Goal: Information Seeking & Learning: Learn about a topic

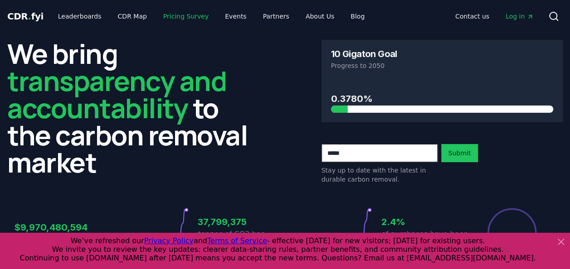
click at [182, 16] on link "Pricing Survey" at bounding box center [186, 16] width 60 height 16
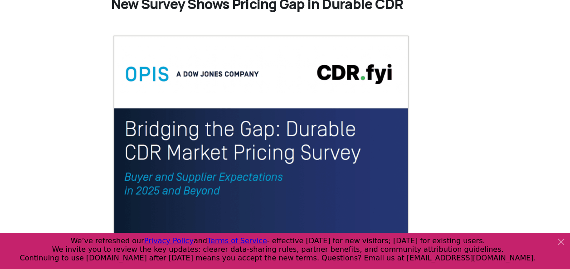
scroll to position [136, 0]
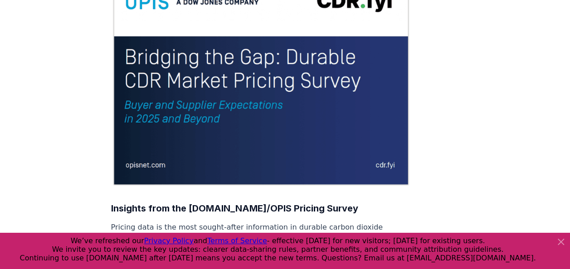
click at [559, 240] on icon at bounding box center [560, 242] width 5 height 5
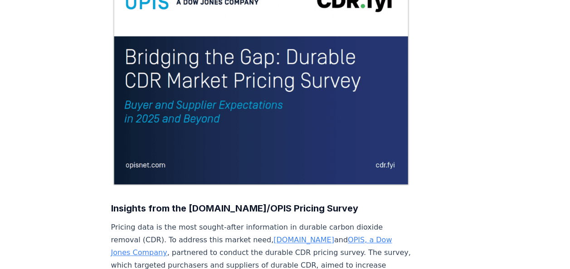
scroll to position [0, 0]
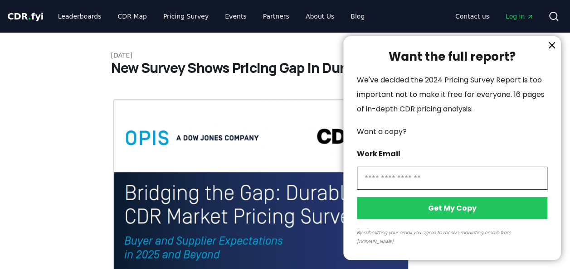
click at [550, 51] on icon "information" at bounding box center [552, 45] width 11 height 11
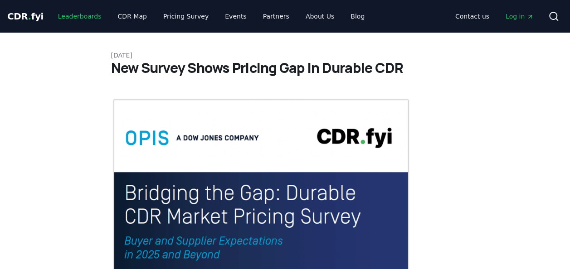
click at [81, 17] on link "Leaderboards" at bounding box center [80, 16] width 58 height 16
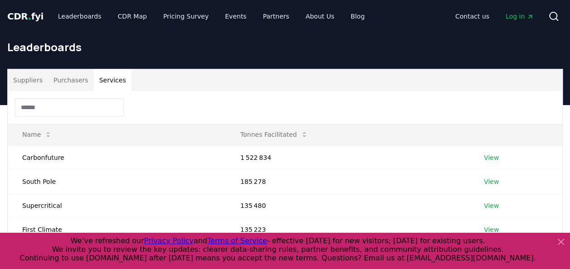
click at [106, 76] on button "Services" at bounding box center [113, 80] width 38 height 22
click at [104, 83] on button "Services" at bounding box center [113, 80] width 38 height 22
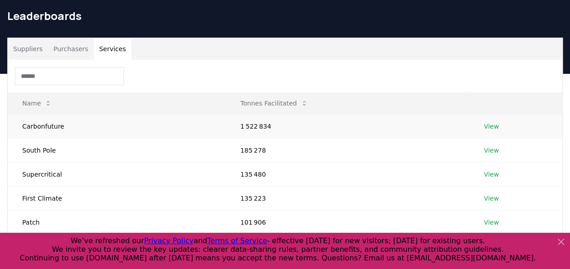
scroll to position [45, 0]
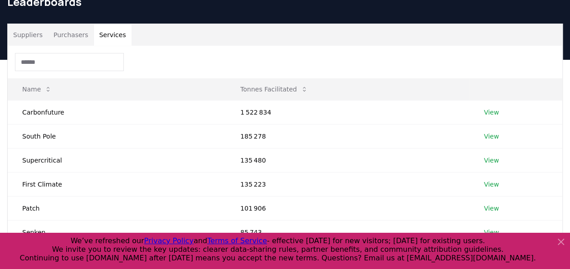
click at [563, 245] on icon at bounding box center [560, 242] width 5 height 5
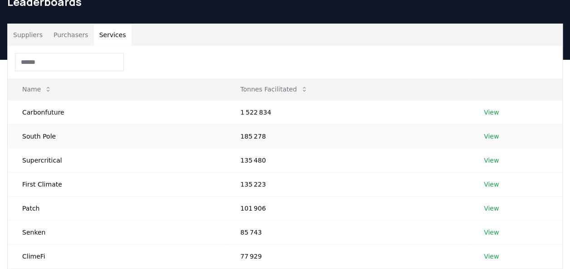
scroll to position [0, 0]
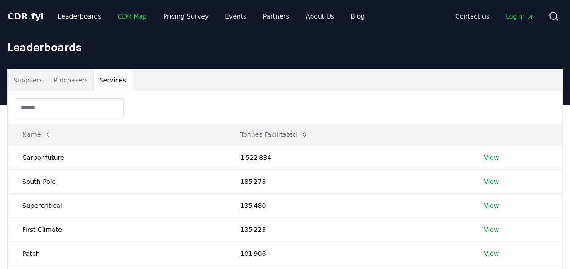
click at [124, 19] on link "CDR Map" at bounding box center [133, 16] width 44 height 16
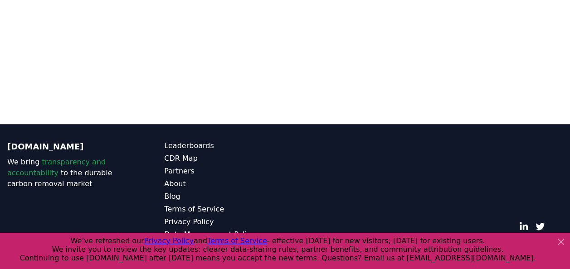
click at [564, 242] on icon at bounding box center [561, 242] width 11 height 11
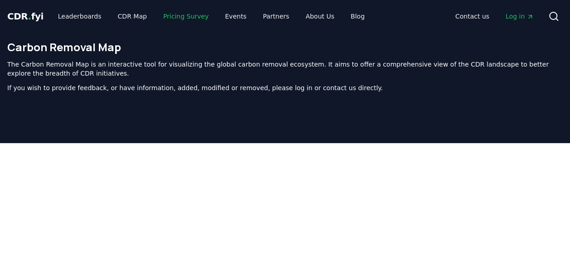
click at [172, 14] on link "Pricing Survey" at bounding box center [186, 16] width 60 height 16
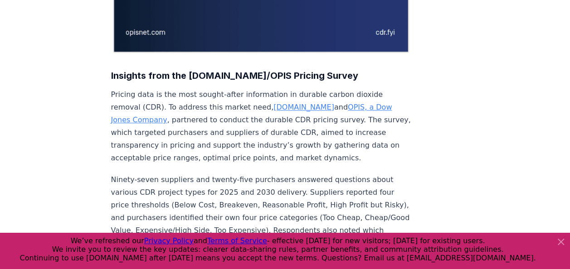
scroll to position [318, 0]
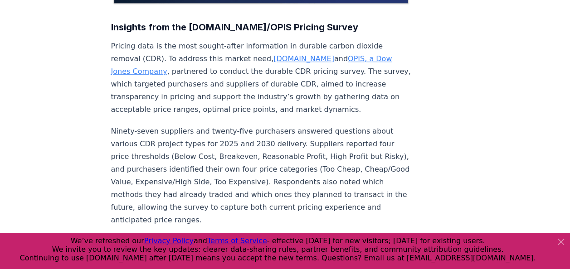
click at [558, 241] on icon at bounding box center [561, 242] width 11 height 11
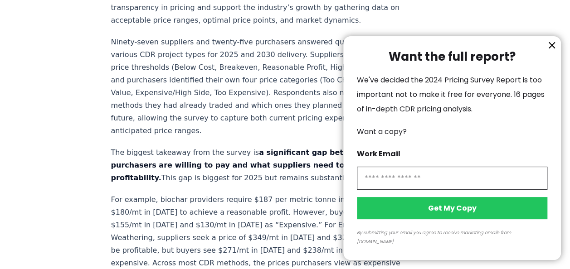
scroll to position [408, 0]
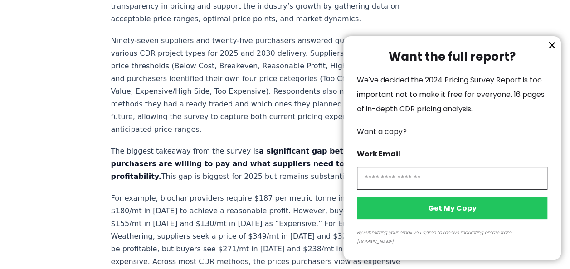
click at [554, 48] on icon "information" at bounding box center [551, 45] width 5 height 5
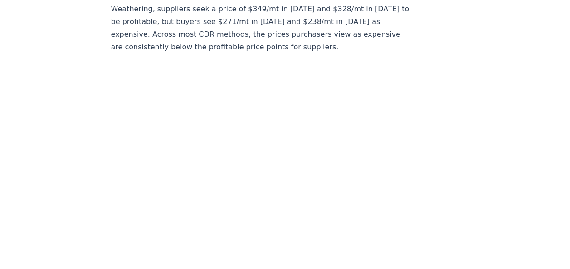
scroll to position [638, 0]
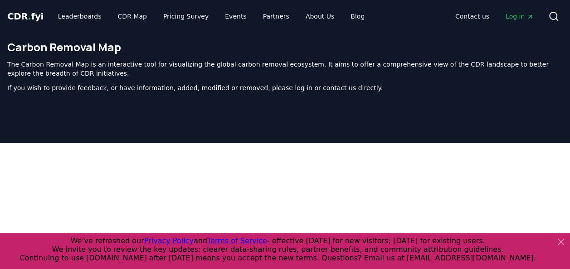
scroll to position [289, 0]
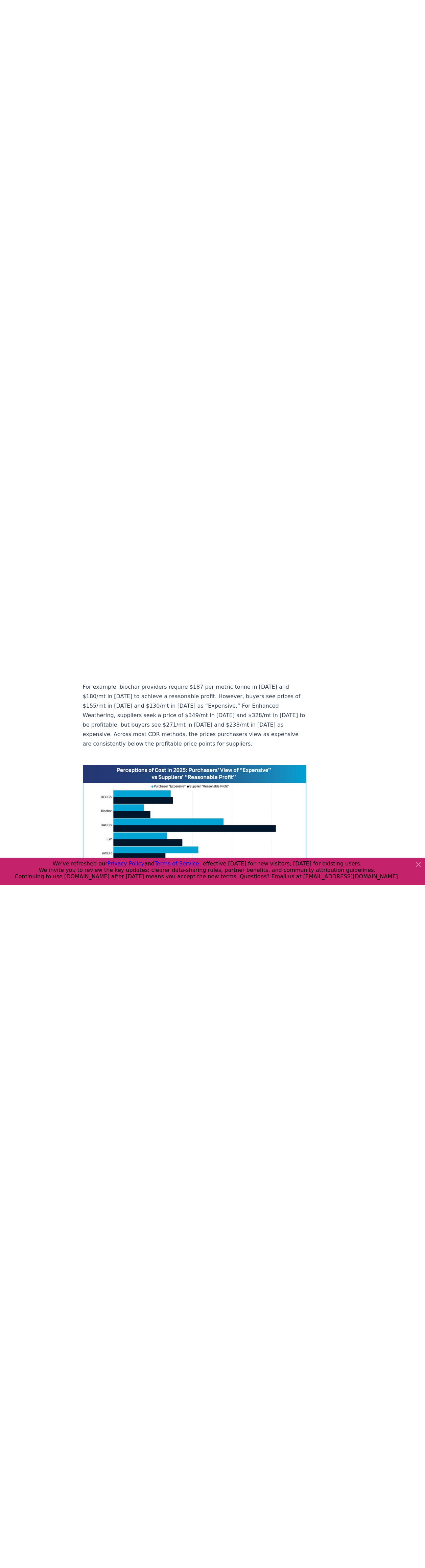
scroll to position [474, 0]
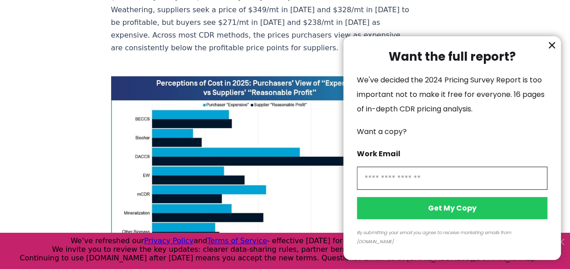
click at [552, 51] on icon "information" at bounding box center [552, 45] width 11 height 11
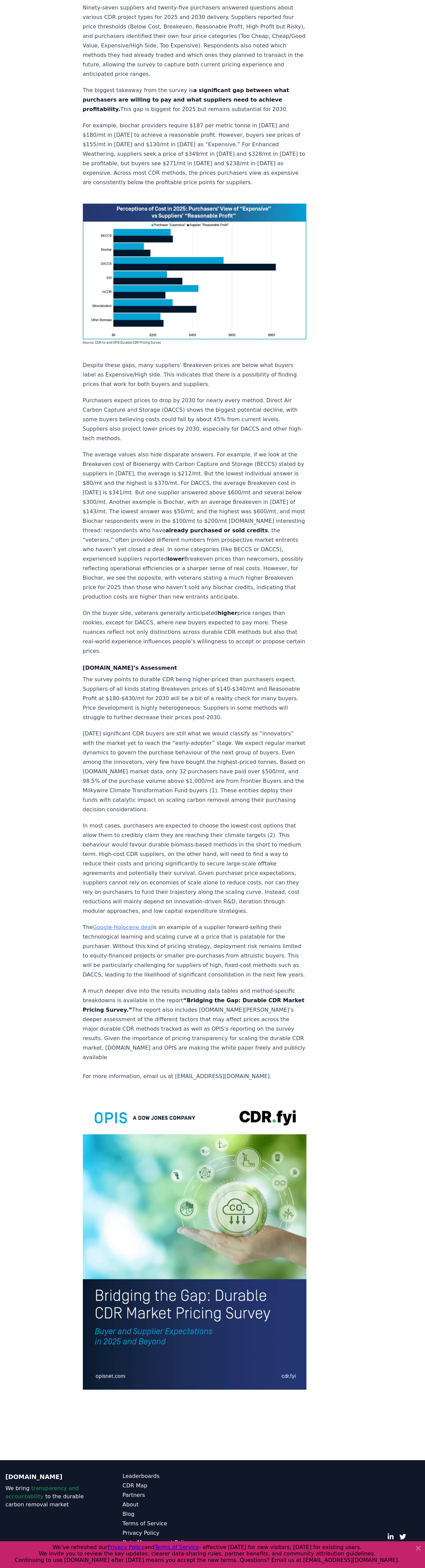
click at [51, 78] on div "[DATE] New Survey Shows Pricing Gap in Durable CDR Insights from the [DOMAIN_NA…" at bounding box center [212, 551] width 425 height 1708
click at [418, 201] on icon at bounding box center [418, 1547] width 4 height 4
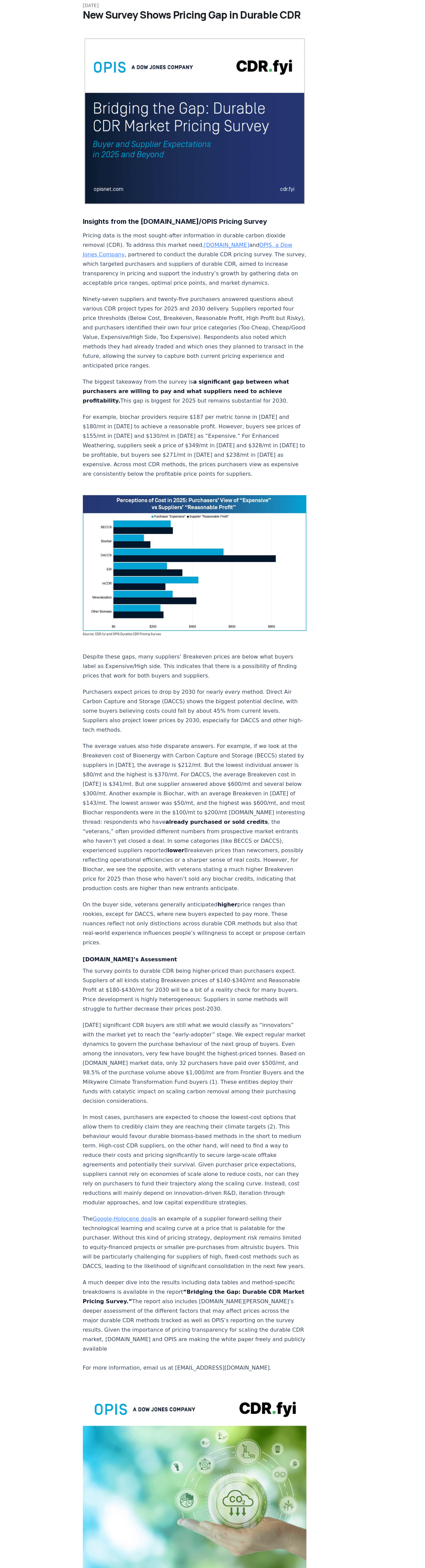
scroll to position [0, 0]
